Goal: Task Accomplishment & Management: Complete application form

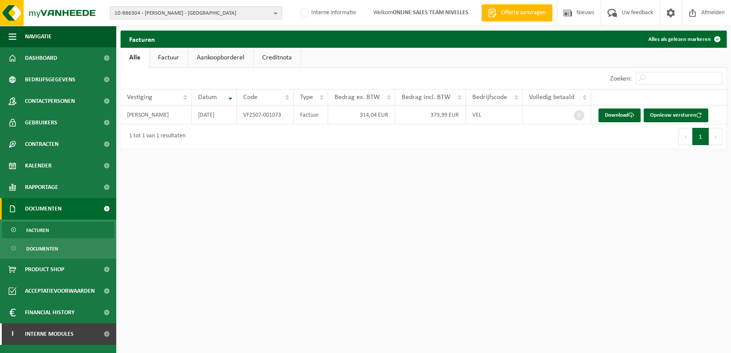
click at [188, 9] on span "10-986304 - BLANCHART BASTIEN - BRAINE-LE-CHÂTEAU" at bounding box center [192, 13] width 156 height 13
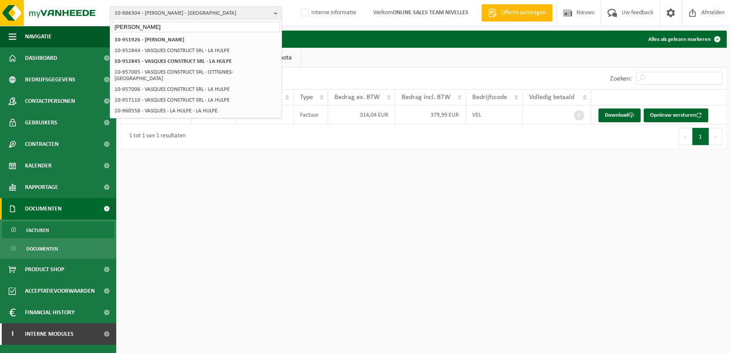
type input "f vasquez"
click at [696, 9] on span at bounding box center [692, 12] width 13 height 25
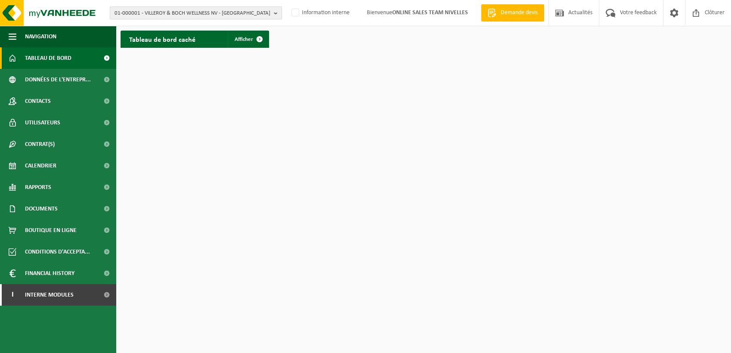
click at [204, 13] on span "01-000001 - VILLEROY & BOCH WELLNESS NV - ROESELARE" at bounding box center [192, 13] width 156 height 13
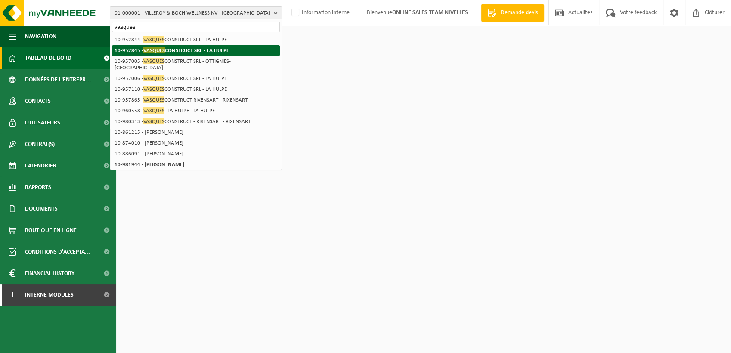
type input "vasques"
click at [205, 50] on strong "10-952845 - VASQUES CONSTRUCT SRL - LA HULPE" at bounding box center [171, 50] width 114 height 6
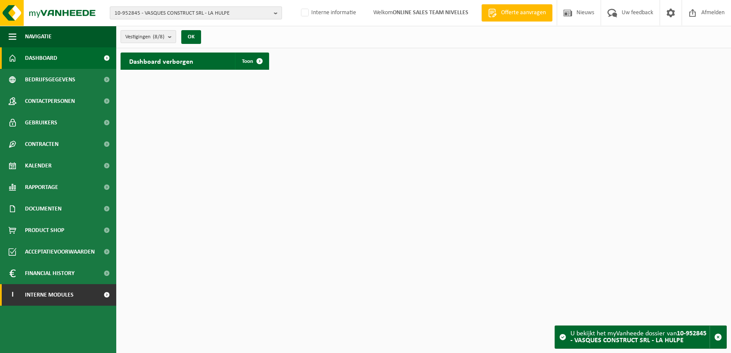
click at [80, 291] on link "I Interne modules" at bounding box center [58, 295] width 116 height 22
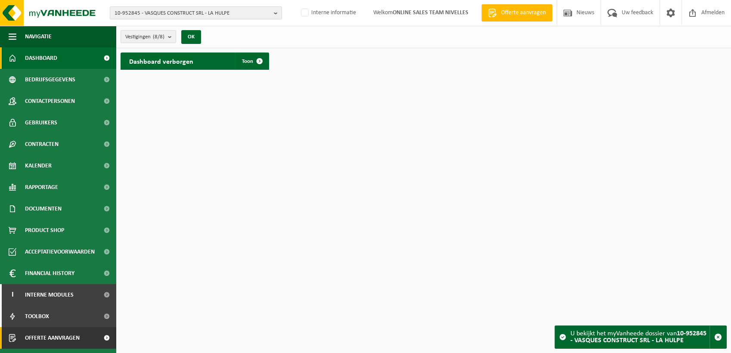
click at [95, 332] on link "Offerte aanvragen" at bounding box center [58, 338] width 116 height 22
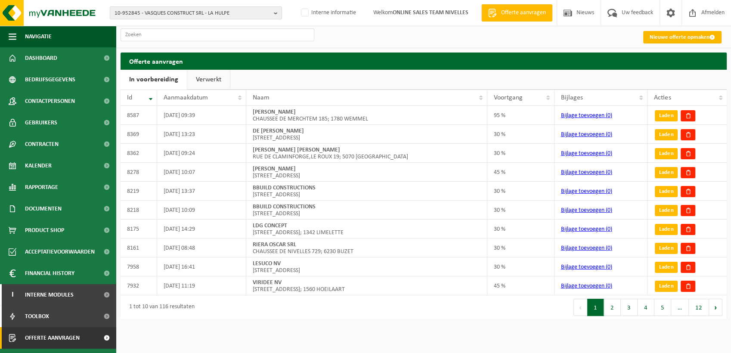
click at [671, 37] on link "Nieuwe offerte opmaken" at bounding box center [682, 37] width 78 height 12
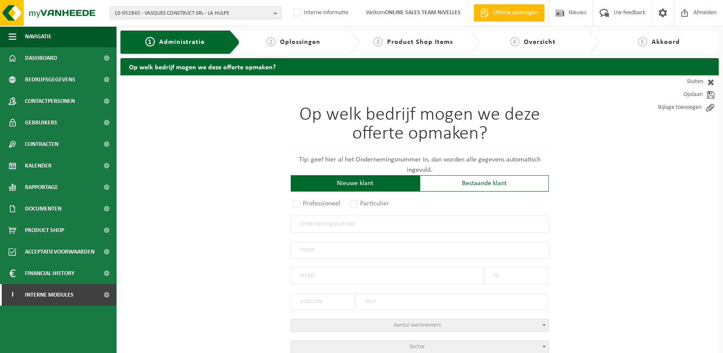
click at [343, 219] on input "text" at bounding box center [420, 224] width 258 height 17
click at [479, 184] on div "Bestaande klant" at bounding box center [484, 183] width 129 height 16
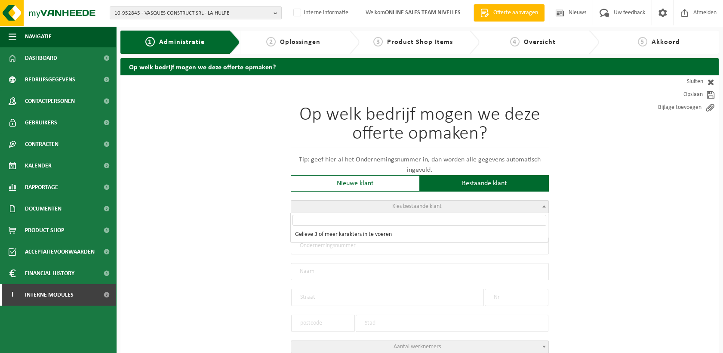
click at [394, 208] on span "Kies bestaande klant" at bounding box center [416, 206] width 49 height 6
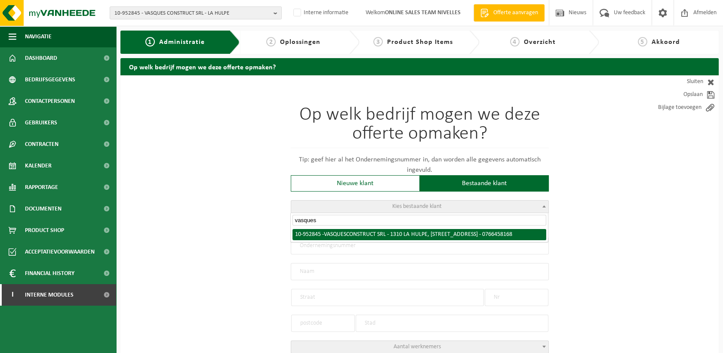
type input "vasques"
radio input "true"
type input "0766.458.168"
type input "VASQUES CONSTRUCT SRL"
type input "RUE DE L'ARGENTINE"
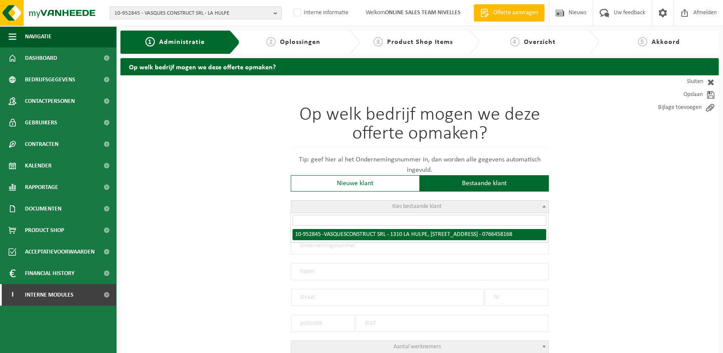
type input "43A"
type input "1310"
type input "LA HULPE"
select select "11"
type input "VASQUES CONSTRUCT SRL"
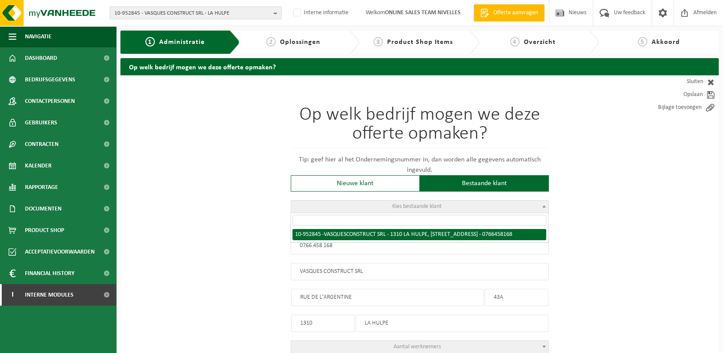
type input "RUE DE L'ARGENTINE"
type input "43A"
type input "1310"
type input "LA HULPE"
select select "146572"
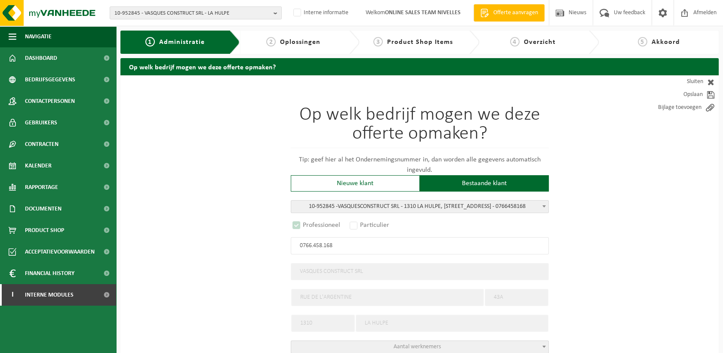
select select "D"
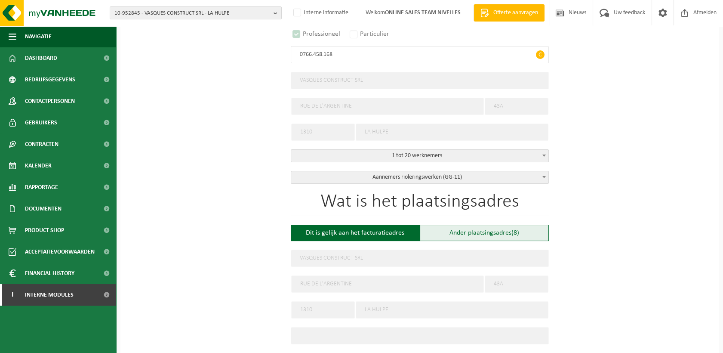
click at [476, 237] on div "Ander plaatsingsadres (8)" at bounding box center [484, 233] width 129 height 16
type input "Werf -"
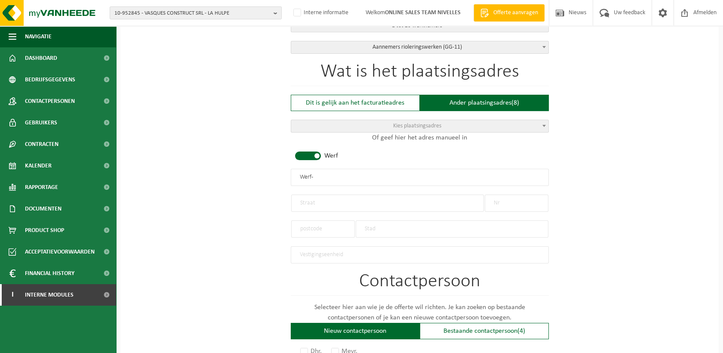
scroll to position [334, 0]
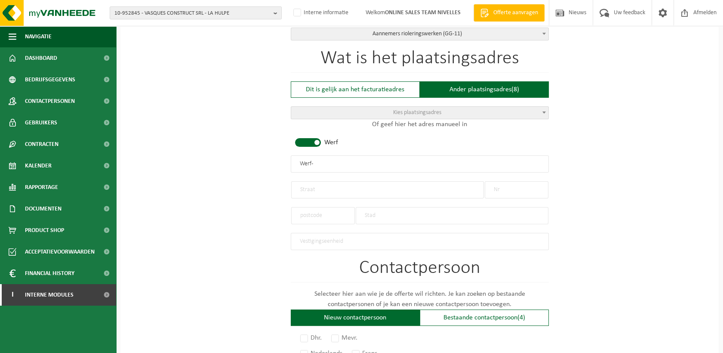
click at [325, 189] on input "text" at bounding box center [387, 189] width 193 height 17
click at [323, 187] on input "Albert 1er Laan" at bounding box center [387, 189] width 193 height 17
type input "Albert I Laan"
click at [494, 182] on input "text" at bounding box center [517, 189] width 64 height 17
type input "5"
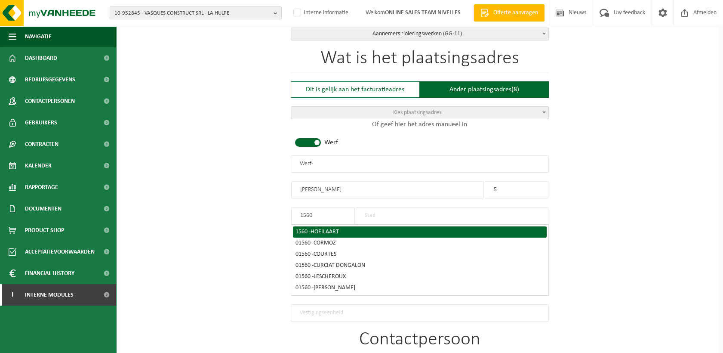
type input "1560"
click at [300, 229] on div "1560 - HOEILAART" at bounding box center [420, 232] width 249 height 6
type input "HOEILAART"
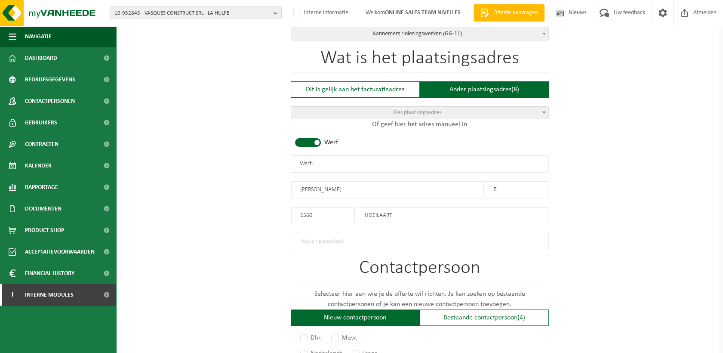
click at [322, 161] on input "Werf -" at bounding box center [420, 163] width 258 height 17
drag, startPoint x: 346, startPoint y: 164, endPoint x: 249, endPoint y: 167, distance: 97.3
click at [249, 167] on div "Op welk bedrijf mogen we deze offerte opmaken? Tip: geef hier al het Ondernemin…" at bounding box center [419, 166] width 599 height 850
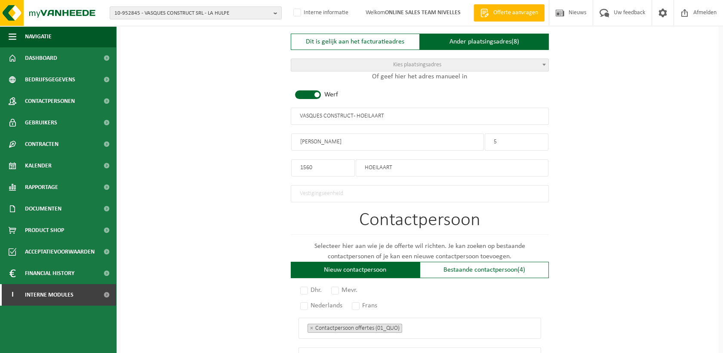
scroll to position [526, 0]
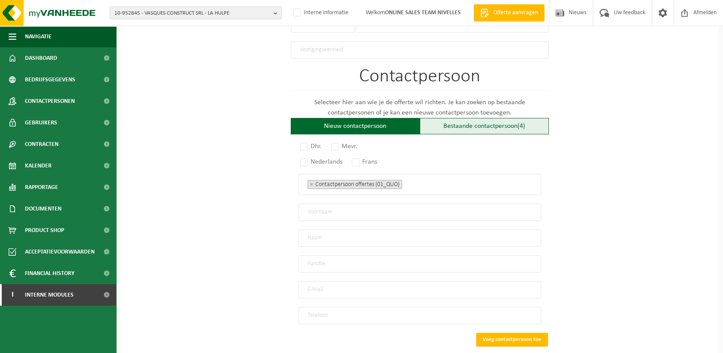
type input "VASQUES CONSTRUCT - HOEILAART"
click at [486, 120] on div "Bestaande contactpersoon (4)" at bounding box center [484, 126] width 129 height 16
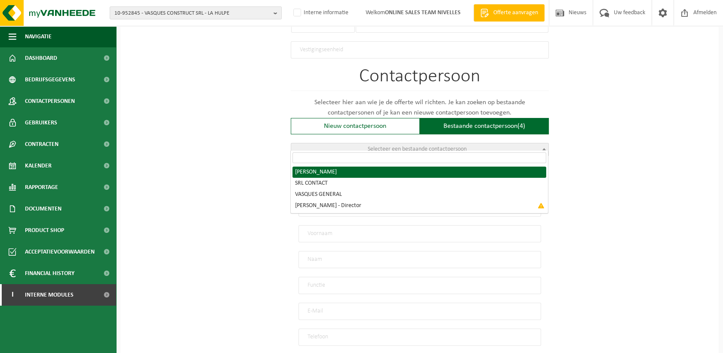
click at [434, 146] on span "Selecteer een bestaande contactpersoon" at bounding box center [417, 149] width 99 height 6
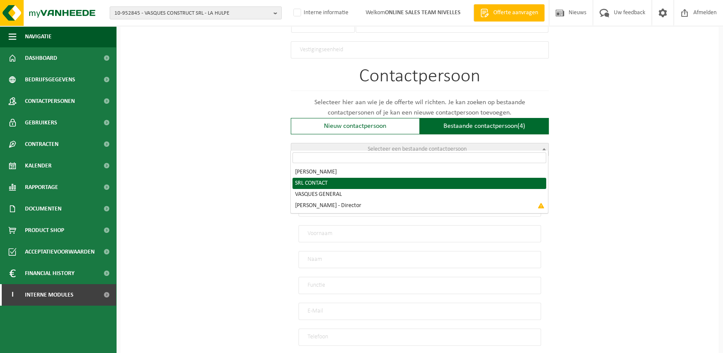
radio input "true"
select select "{"code":"10-956391","firstname":"CONTACT","surname":"SRL","gender":"Unknown","p…"
type input "CONTACT"
type input "SRL"
type input "vasquesconstruct@hotmail.com"
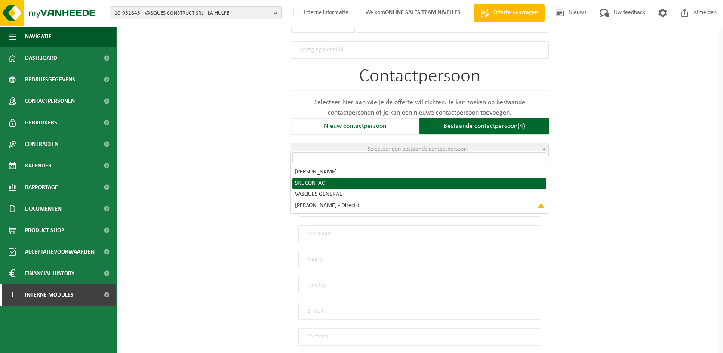
type input "+32477287773"
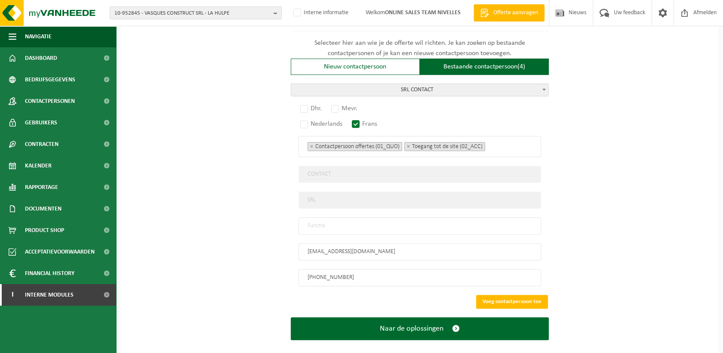
scroll to position [589, 0]
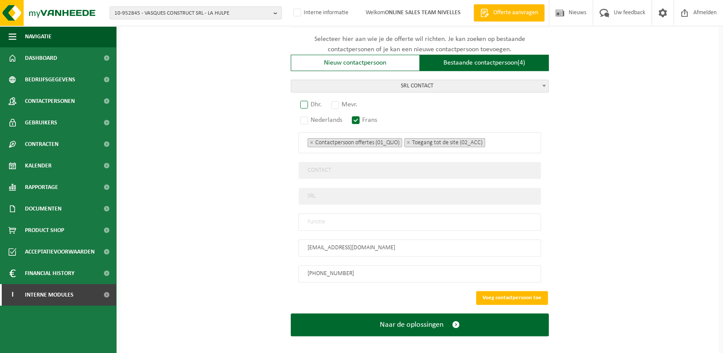
click at [317, 101] on label "Dhr." at bounding box center [312, 105] width 26 height 12
radio input "true"
click at [328, 216] on input "text" at bounding box center [420, 221] width 243 height 17
type input "Manager"
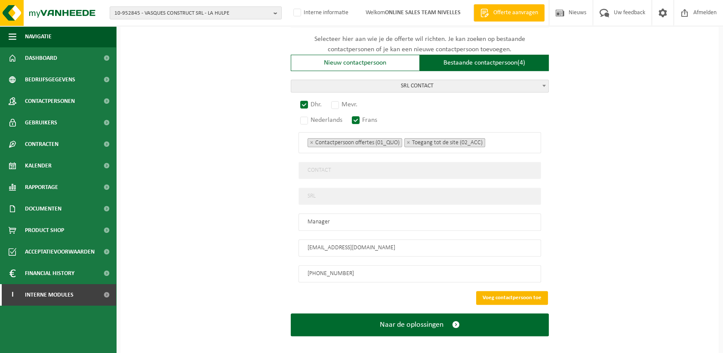
click at [510, 293] on button "Voeg contactpersoon toe" at bounding box center [512, 298] width 72 height 14
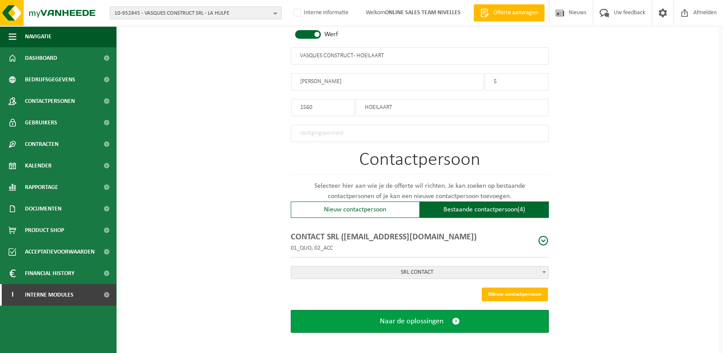
click at [435, 324] on button "Naar de oplossingen" at bounding box center [420, 321] width 258 height 23
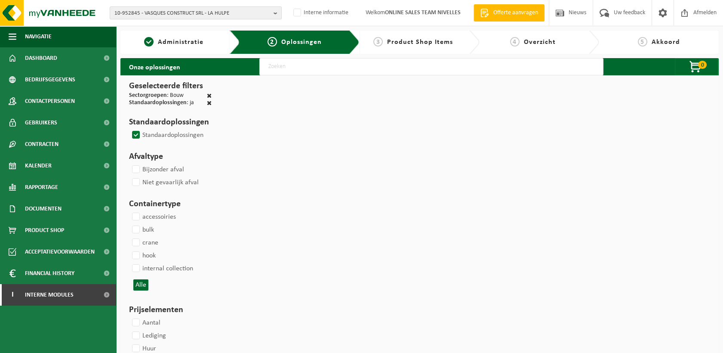
select select
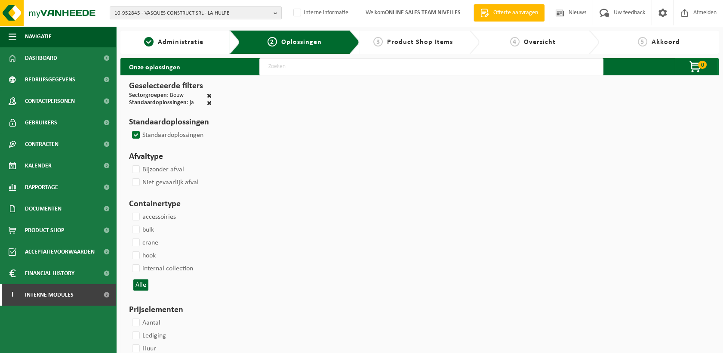
select select
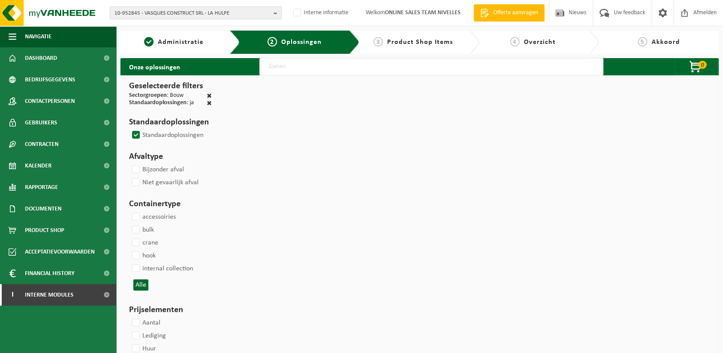
select select
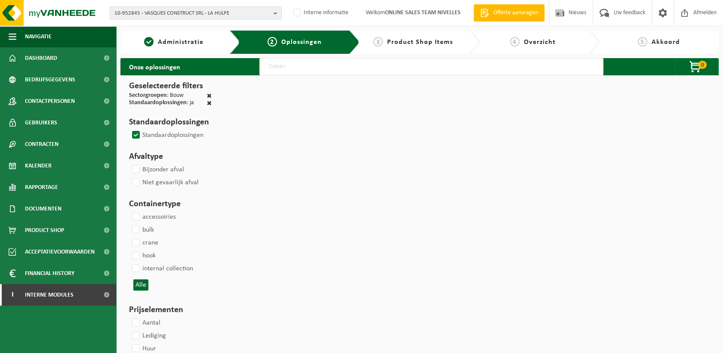
select select
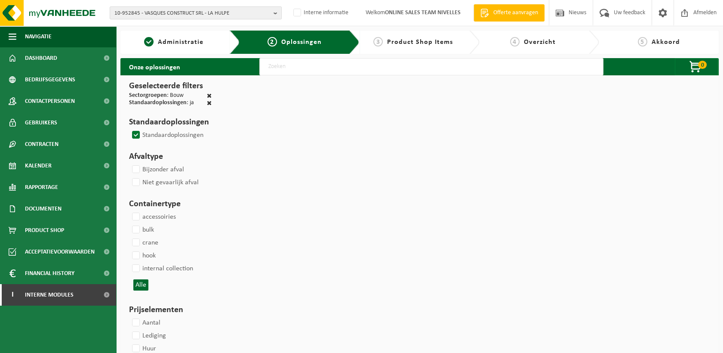
select select
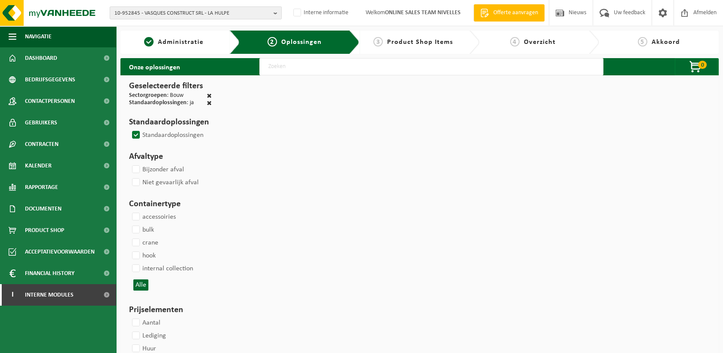
select select
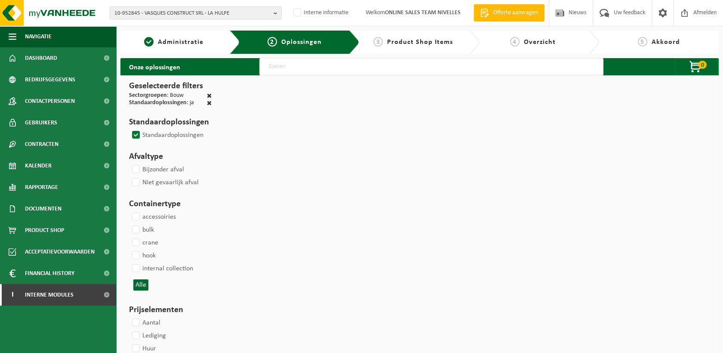
select select
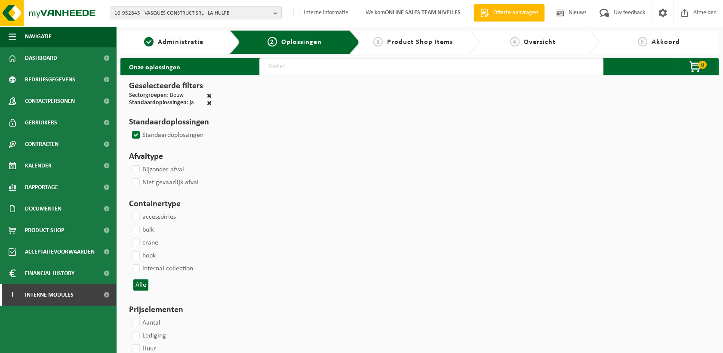
select select
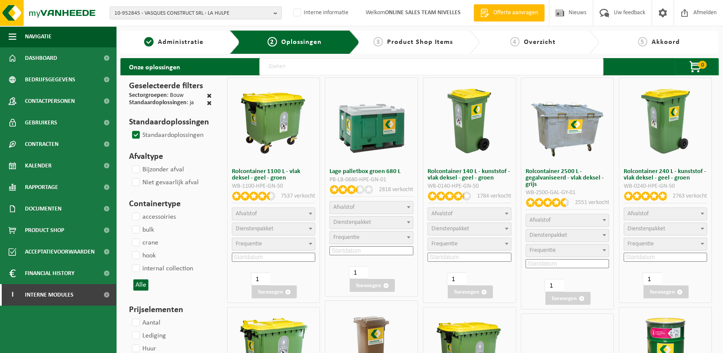
click at [419, 66] on input "text" at bounding box center [431, 66] width 344 height 17
type input "000291"
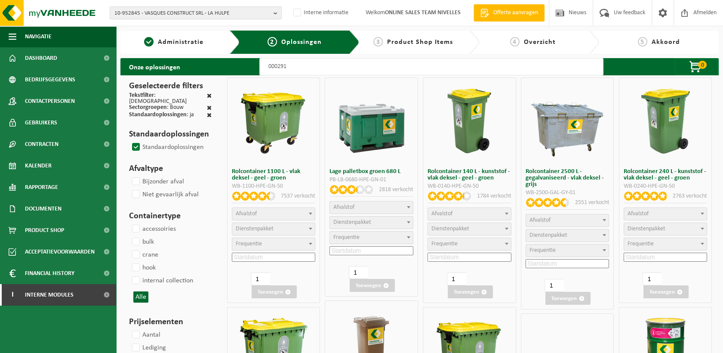
select select
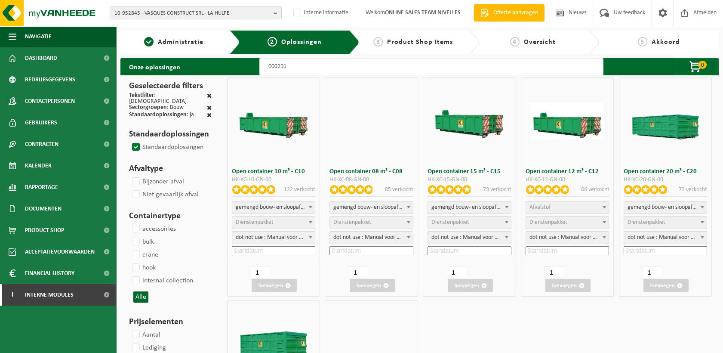
select select
select select "197"
select select
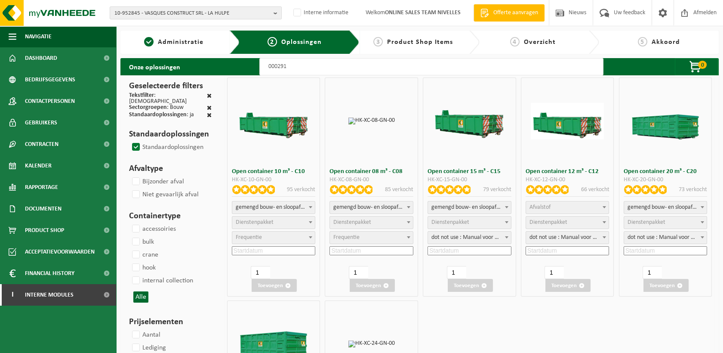
select select
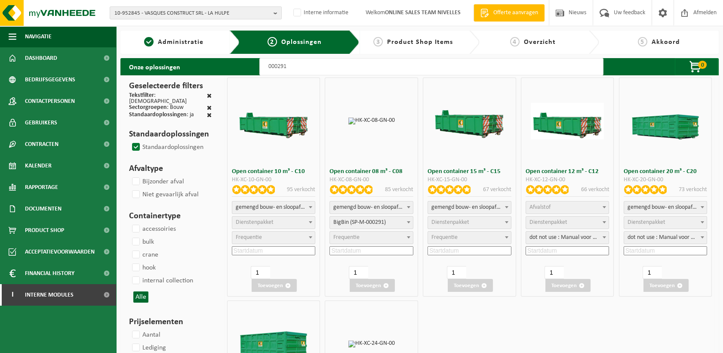
select select "197"
select select
select select "197"
select select
select select "25"
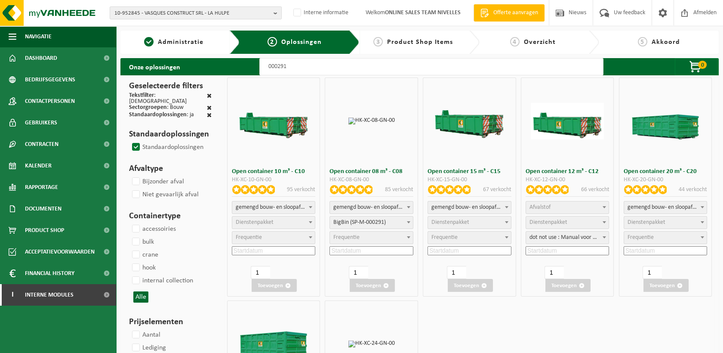
select select "25"
click at [368, 250] on input at bounding box center [371, 250] width 83 height 9
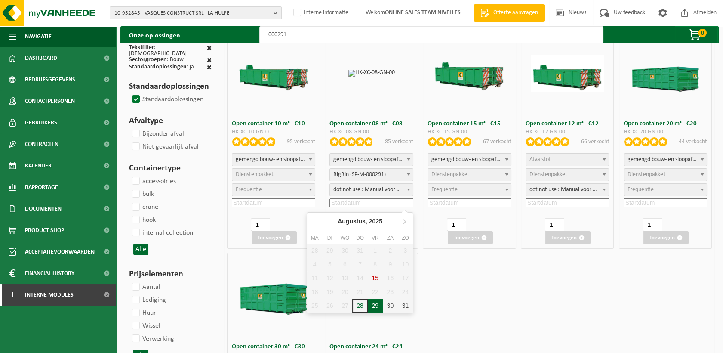
click at [379, 303] on div "29" at bounding box center [375, 306] width 15 height 14
type input "2025-08-29"
click at [377, 237] on button "Toevoegen" at bounding box center [372, 237] width 45 height 13
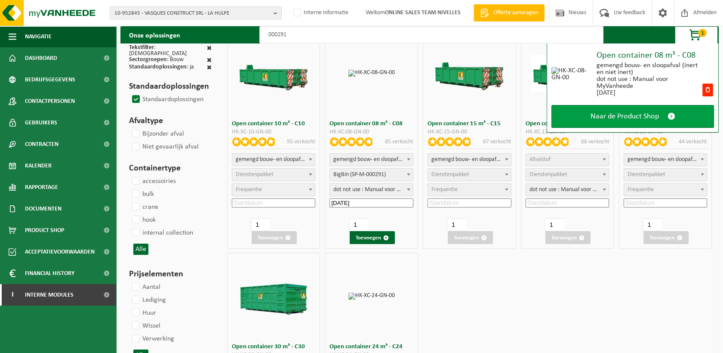
click at [653, 112] on span "Naar de Product Shop" at bounding box center [625, 116] width 68 height 9
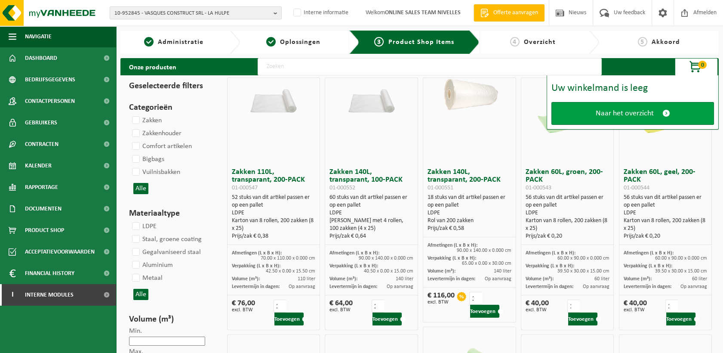
click at [651, 114] on span "Naar het overzicht" at bounding box center [625, 113] width 58 height 9
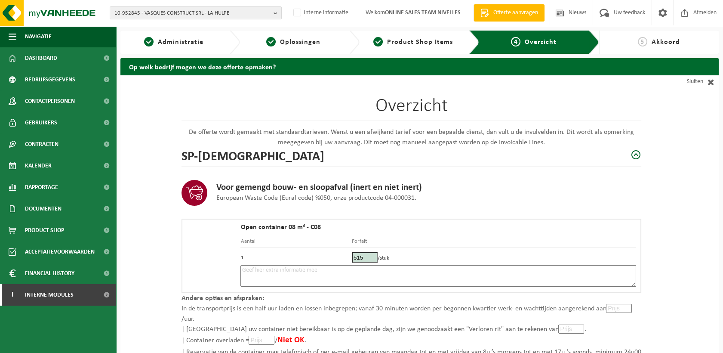
click at [317, 281] on textarea at bounding box center [439, 276] width 396 height 22
type textarea "p"
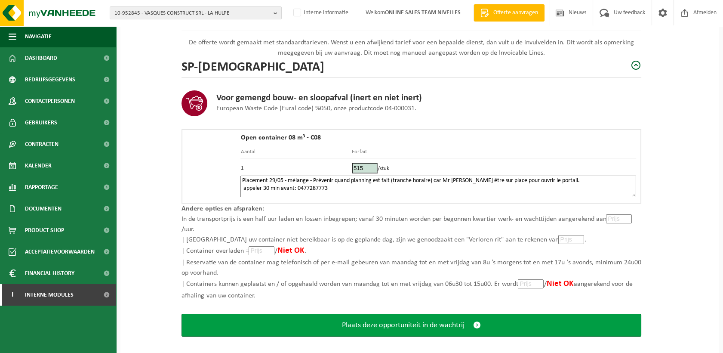
scroll to position [96, 0]
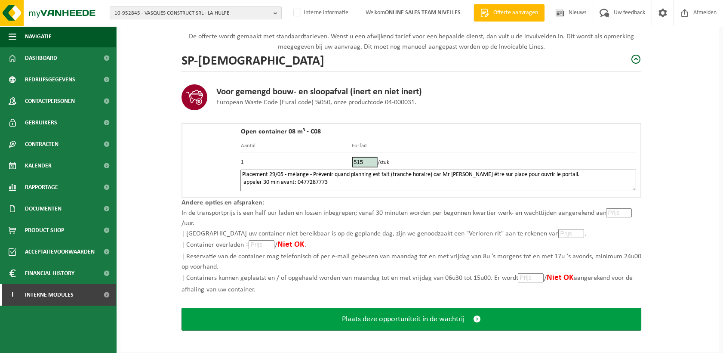
type textarea "Placement 29/05 - mélange - Prévenir quand planning est fait (tranche horaire) …"
click at [424, 321] on span "Plaats deze opportuniteit in de wachtrij" at bounding box center [403, 319] width 123 height 9
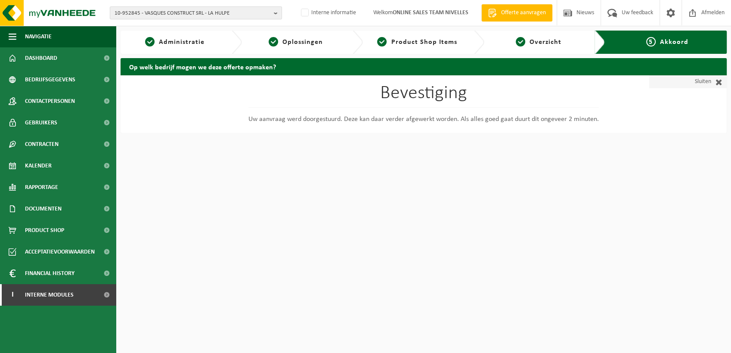
click at [702, 84] on link "Sluiten" at bounding box center [687, 81] width 77 height 13
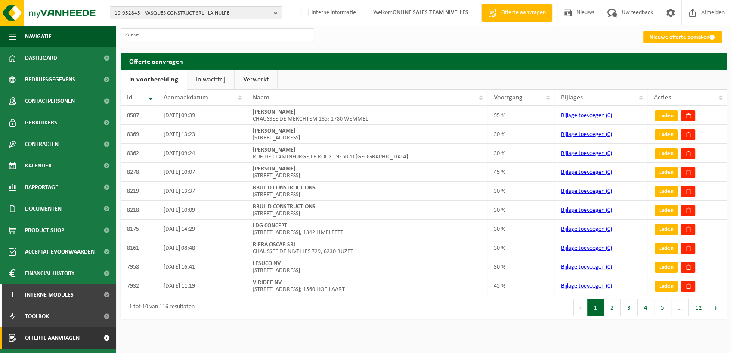
click at [206, 75] on link "In wachtrij" at bounding box center [210, 80] width 47 height 20
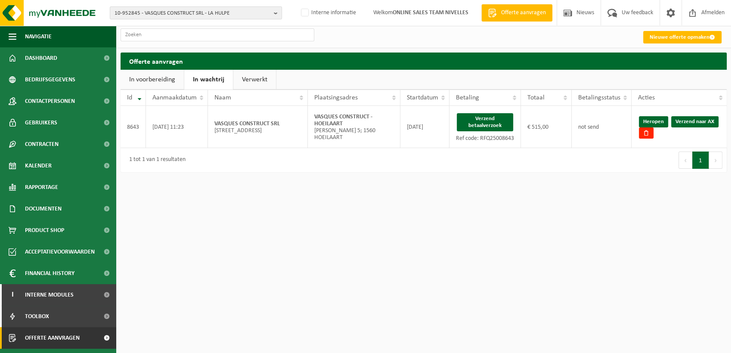
drag, startPoint x: 475, startPoint y: 118, endPoint x: 405, endPoint y: 50, distance: 97.4
click at [475, 118] on button "Verzend betaalverzoek" at bounding box center [485, 122] width 56 height 18
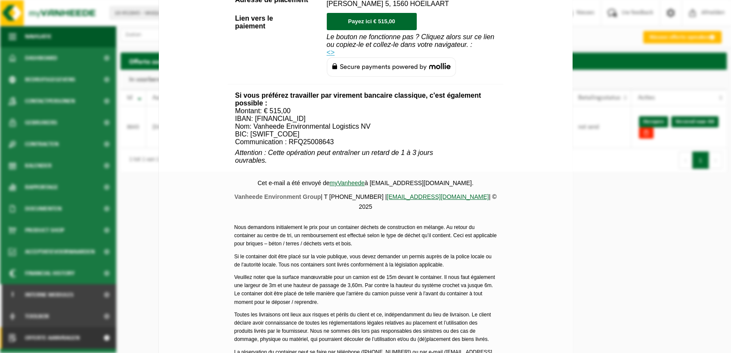
scroll to position [355, 0]
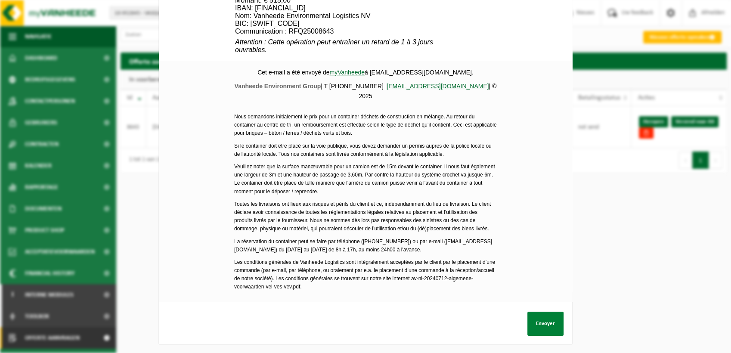
click at [538, 317] on button "Envoyer" at bounding box center [545, 324] width 36 height 24
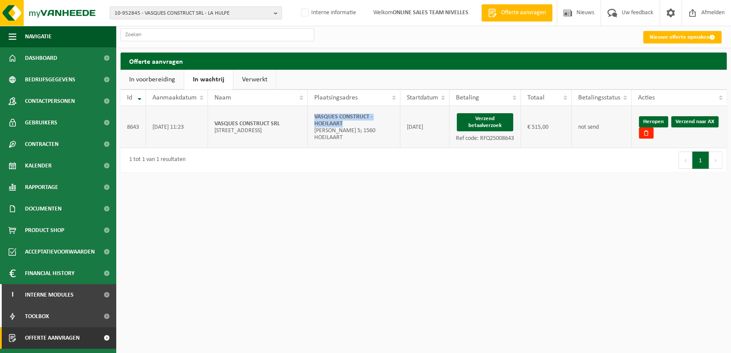
drag, startPoint x: 346, startPoint y: 127, endPoint x: 312, endPoint y: 117, distance: 35.0
click at [312, 117] on td "VASQUES CONSTRUCT - HOEILAART Albert I Laan 5; 1560 HOEILAART" at bounding box center [354, 127] width 92 height 42
copy strong "VASQUES CONSTRUCT - HOEILAART"
click at [695, 125] on link "Verzend naar AX" at bounding box center [694, 121] width 47 height 11
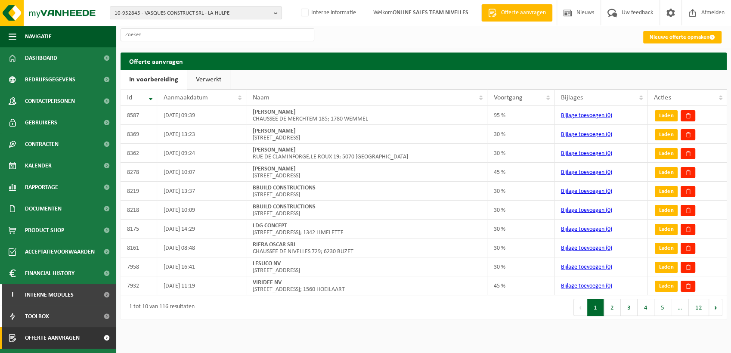
click at [216, 81] on link "Verwerkt" at bounding box center [208, 80] width 43 height 20
